Goal: Information Seeking & Learning: Learn about a topic

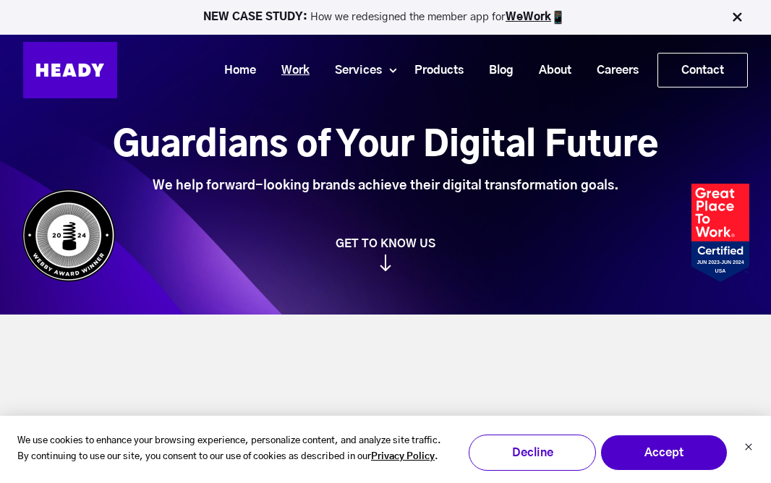
click at [296, 73] on link "Work" at bounding box center [290, 70] width 54 height 27
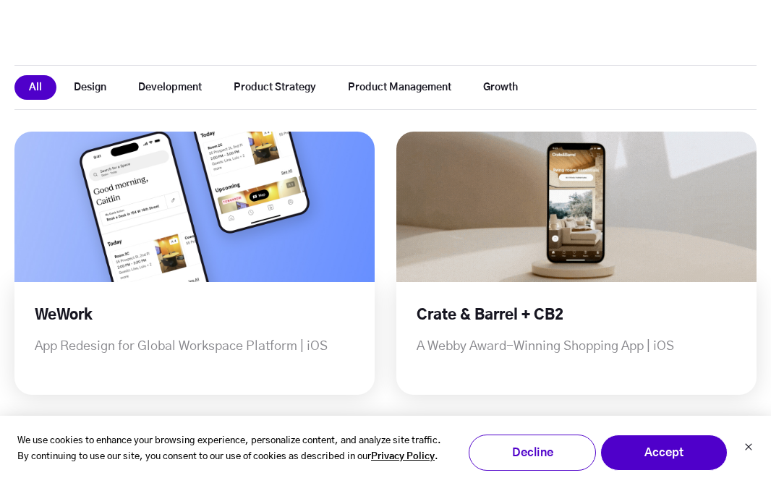
scroll to position [357, 0]
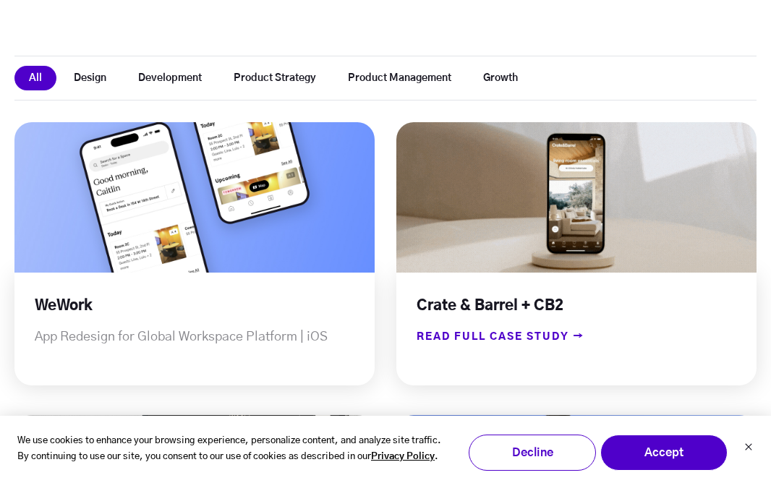
click at [489, 341] on span "READ FULL CASE STUDY →" at bounding box center [490, 337] width 188 height 19
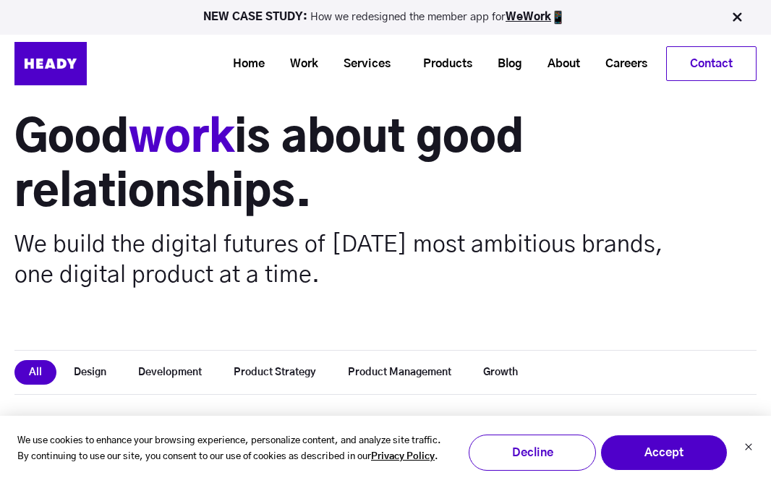
scroll to position [0, 0]
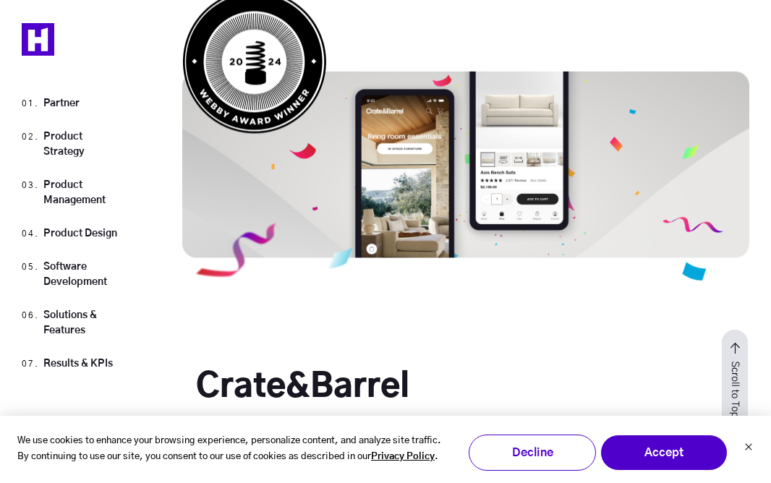
scroll to position [13645, 0]
